Goal: Entertainment & Leisure: Consume media (video, audio)

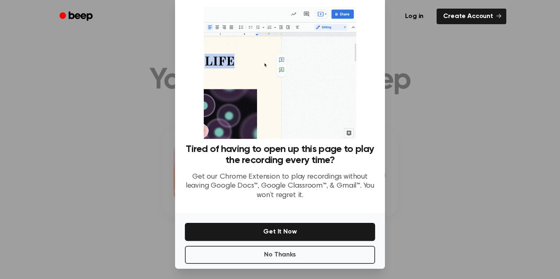
scroll to position [19, 0]
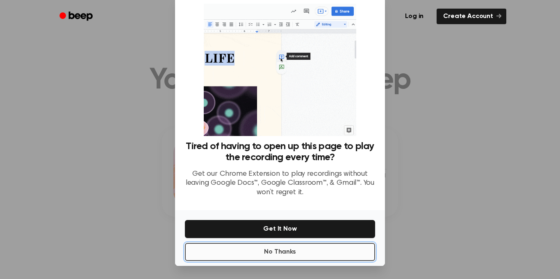
click at [262, 245] on button "No Thanks" at bounding box center [280, 252] width 190 height 18
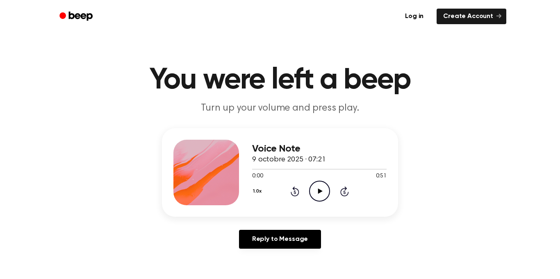
click at [322, 187] on icon "Play Audio" at bounding box center [319, 191] width 21 height 21
click at [319, 190] on icon at bounding box center [319, 190] width 5 height 5
